Goal: Transaction & Acquisition: Book appointment/travel/reservation

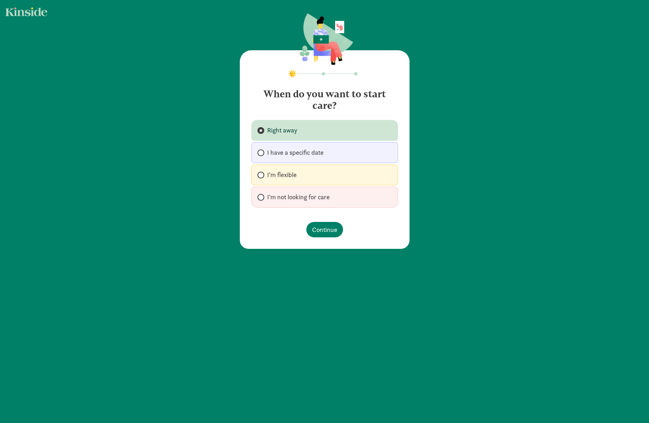
click at [304, 154] on span "I have a specific date" at bounding box center [295, 152] width 56 height 9
click at [262, 154] on input "I have a specific date" at bounding box center [259, 153] width 5 height 5
radio input "true"
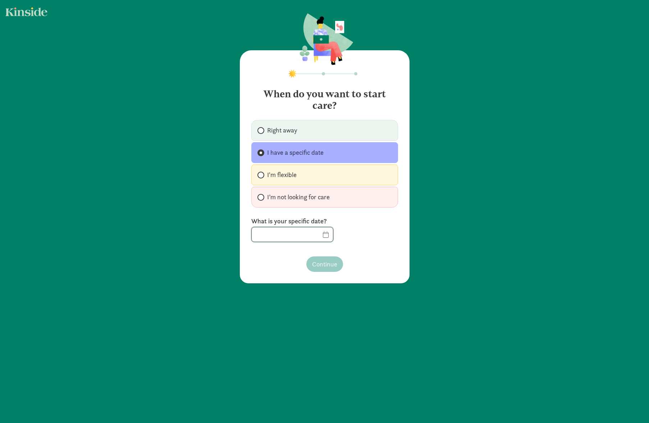
drag, startPoint x: 308, startPoint y: 232, endPoint x: 306, endPoint y: 228, distance: 5.0
click at [308, 232] on input "text" at bounding box center [292, 234] width 81 height 14
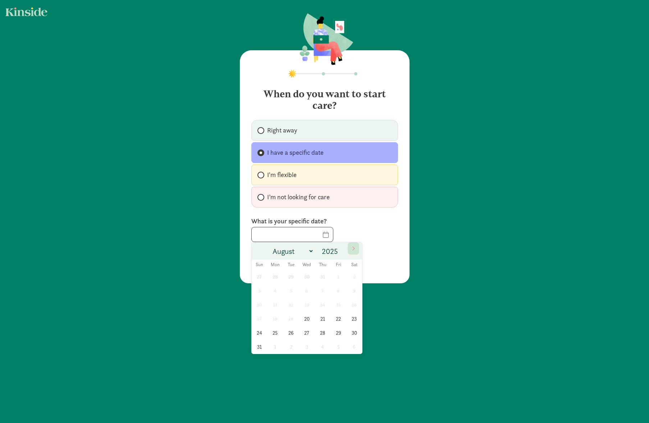
click at [352, 248] on icon at bounding box center [353, 248] width 4 height 5
select select "8"
click at [273, 304] on span "15" at bounding box center [275, 305] width 14 height 14
type input "09/15/2025"
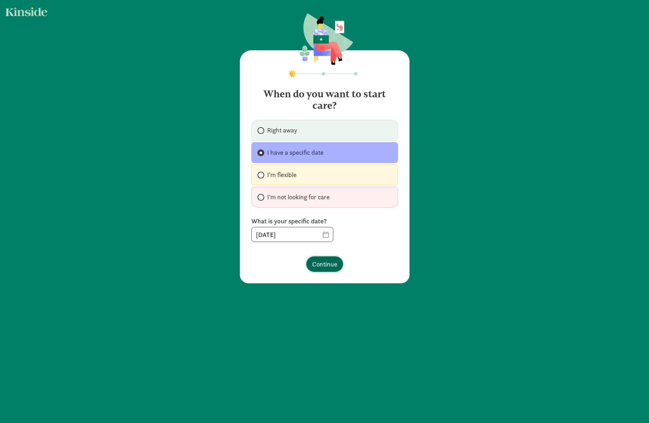
click at [326, 268] on span "Continue" at bounding box center [324, 264] width 25 height 10
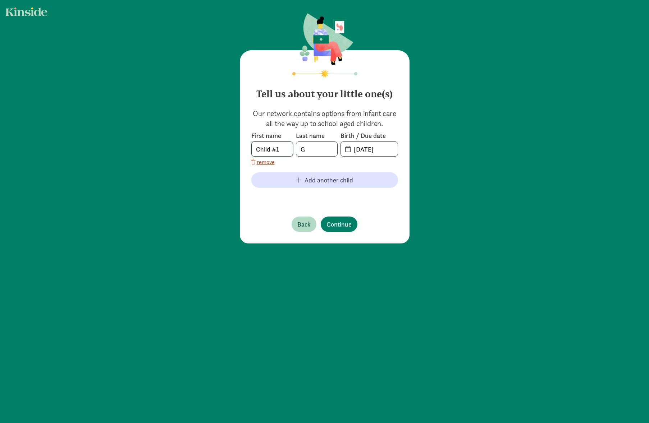
click at [280, 147] on input "Child #1" at bounding box center [272, 149] width 41 height 14
type input "Aria"
click at [372, 151] on input "08-19-2025" at bounding box center [373, 149] width 48 height 14
click at [353, 150] on input "08-19-2025" at bounding box center [373, 149] width 48 height 14
drag, startPoint x: 381, startPoint y: 148, endPoint x: 350, endPoint y: 150, distance: 30.6
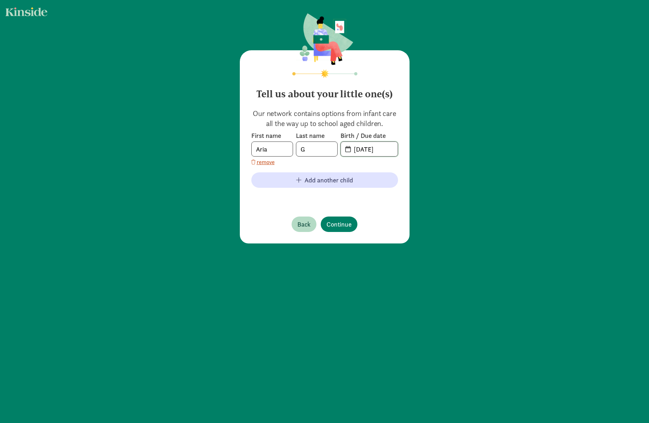
click at [350, 150] on input "08-19-2025" at bounding box center [373, 149] width 48 height 14
type input "5"
type input "03-13-2024"
click at [341, 226] on span "Continue" at bounding box center [338, 225] width 25 height 10
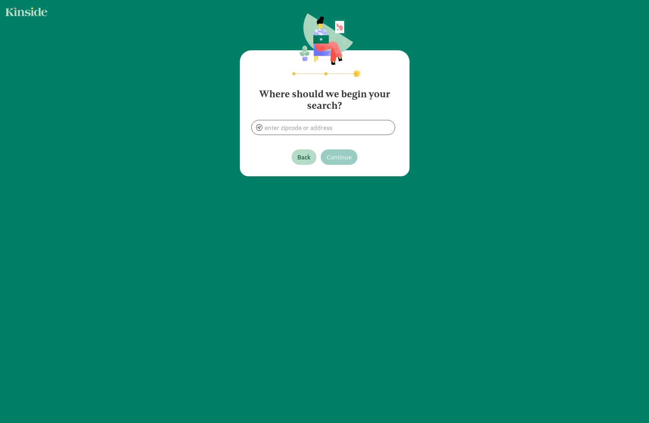
click at [298, 135] on span at bounding box center [323, 127] width 144 height 15
click at [293, 130] on input at bounding box center [323, 127] width 143 height 14
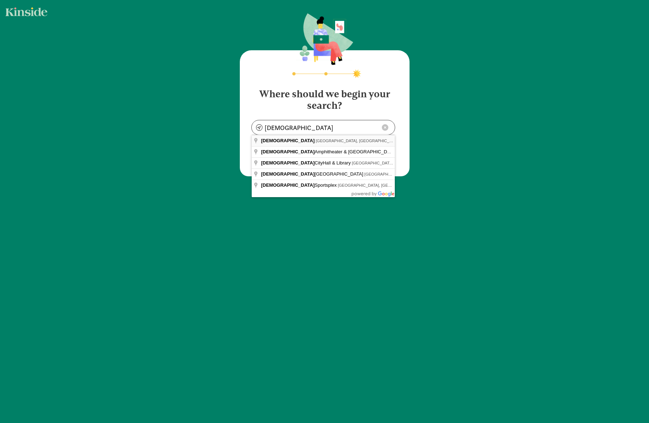
type input "Buda, TX, USA"
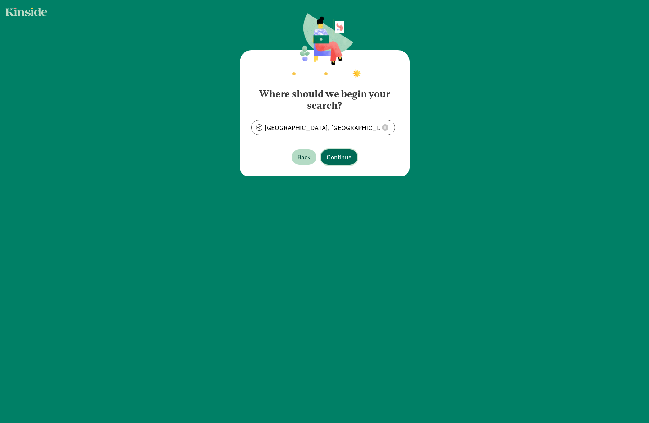
click at [342, 161] on span "Continue" at bounding box center [338, 157] width 25 height 10
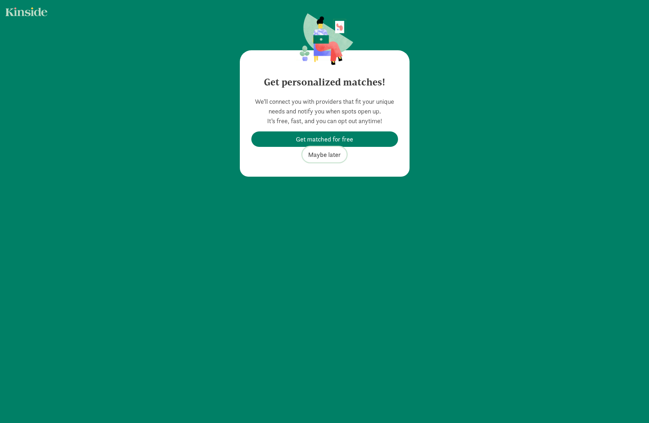
click at [319, 159] on span "Maybe later" at bounding box center [324, 155] width 33 height 10
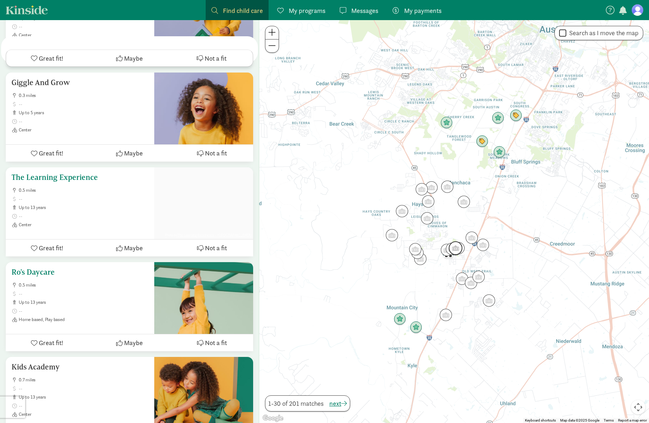
scroll to position [881, 0]
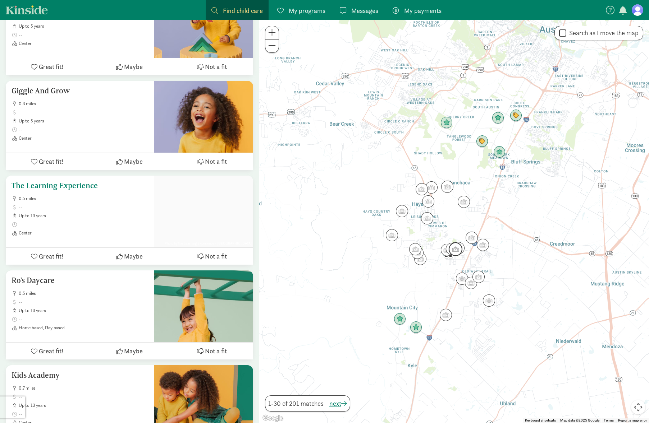
click at [43, 252] on span "Great fit!" at bounding box center [51, 257] width 24 height 10
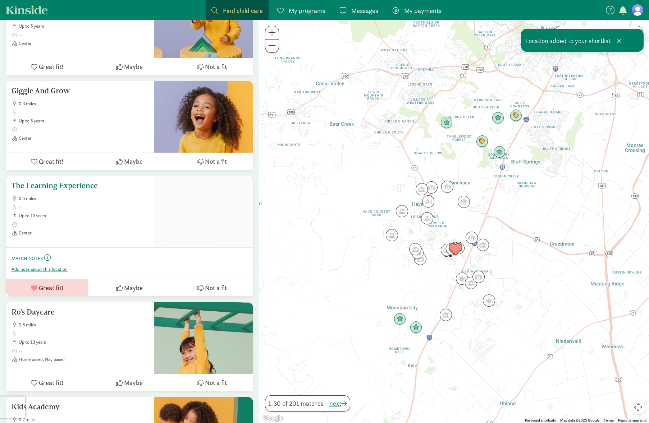
click at [31, 181] on h5 "The Learning Experience" at bounding box center [79, 185] width 137 height 9
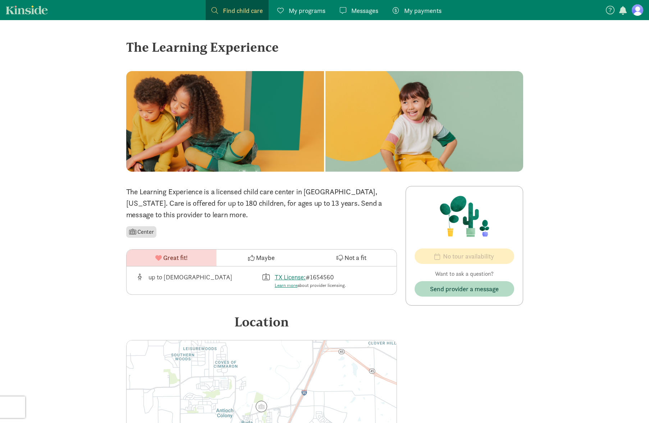
scroll to position [-2, 0]
click at [406, 12] on span "My payments" at bounding box center [422, 11] width 37 height 10
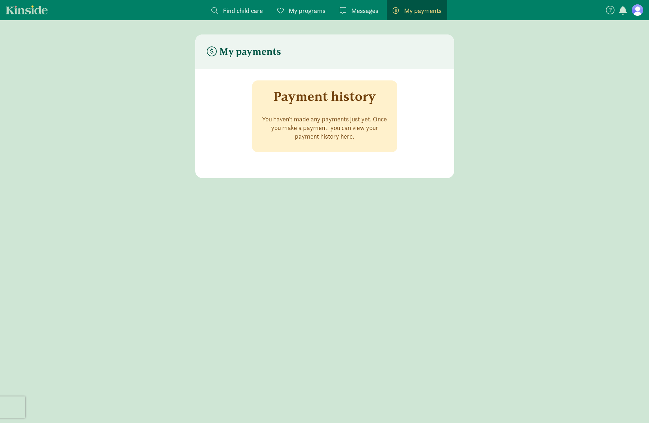
scroll to position [0, 0]
click at [362, 10] on span "Messages" at bounding box center [364, 11] width 27 height 10
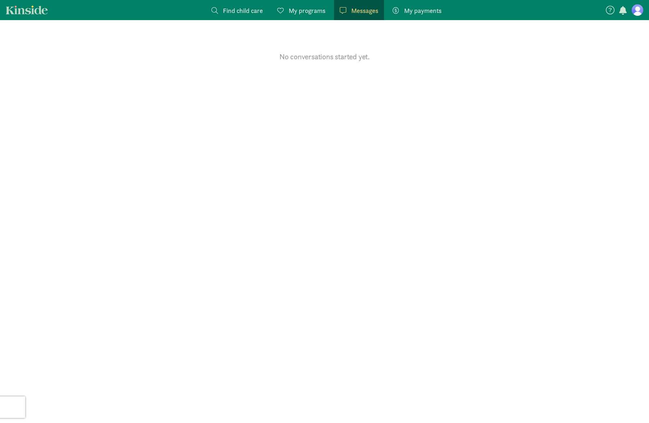
click at [226, 10] on span "Find child care" at bounding box center [243, 11] width 40 height 10
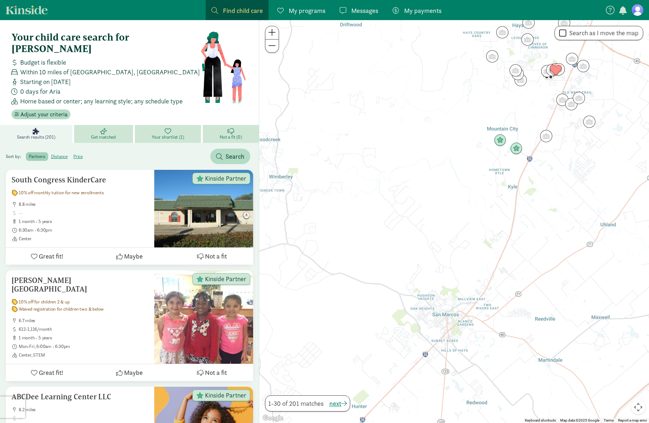
click at [638, 10] on figure at bounding box center [636, 9] width 11 height 11
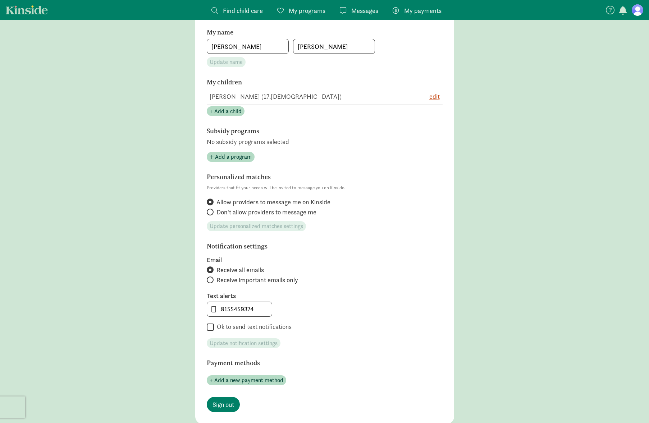
scroll to position [129, 0]
click at [259, 278] on span "Receive important emails only" at bounding box center [257, 279] width 82 height 9
click at [211, 278] on input "Receive important emails only" at bounding box center [209, 279] width 5 height 5
radio input "true"
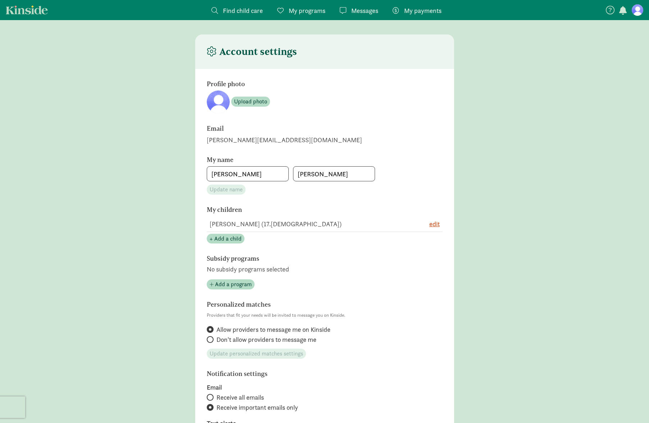
scroll to position [0, 0]
click at [241, 10] on span "Find child care" at bounding box center [243, 11] width 40 height 10
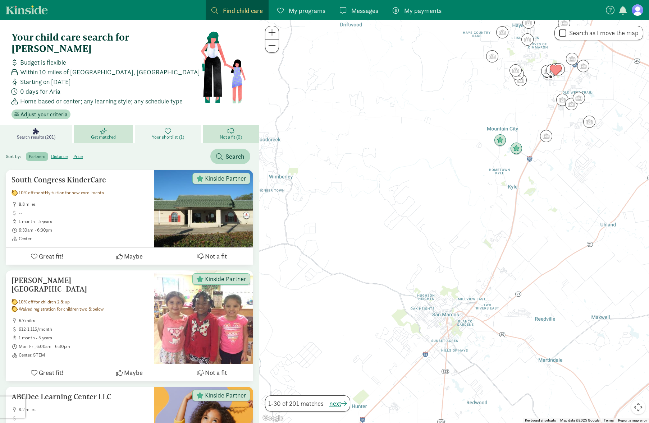
click at [186, 125] on link "Your shortlist (1)" at bounding box center [169, 134] width 68 height 18
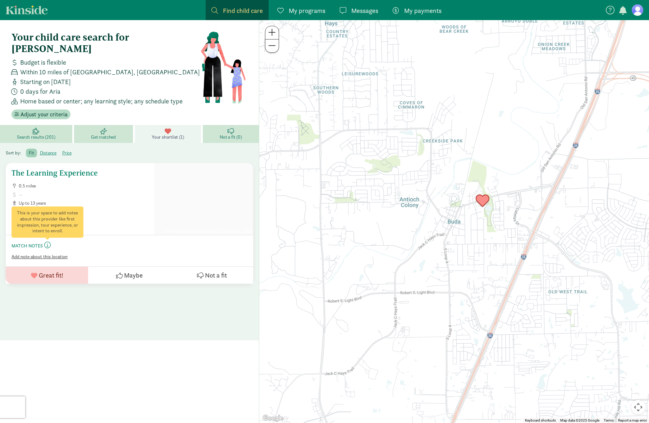
drag, startPoint x: 48, startPoint y: 232, endPoint x: 46, endPoint y: 243, distance: 10.2
click at [47, 242] on span at bounding box center [47, 245] width 6 height 6
click at [46, 254] on span "Add note about this location" at bounding box center [39, 257] width 56 height 6
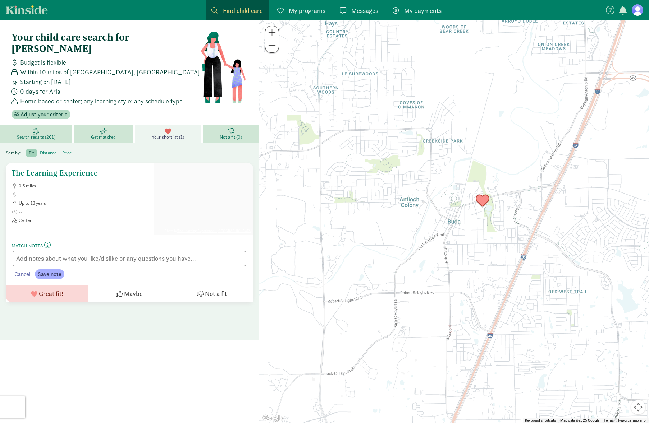
click at [88, 216] on div "The Learning Experience 0.5 miles up to 13 years Center" at bounding box center [80, 199] width 148 height 72
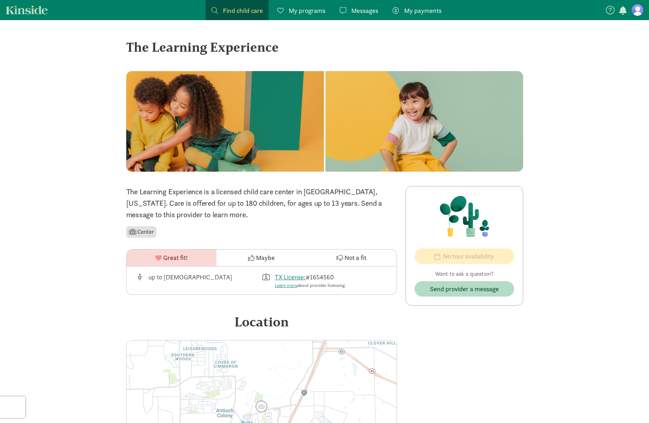
scroll to position [0, 0]
